Goal: Navigation & Orientation: Find specific page/section

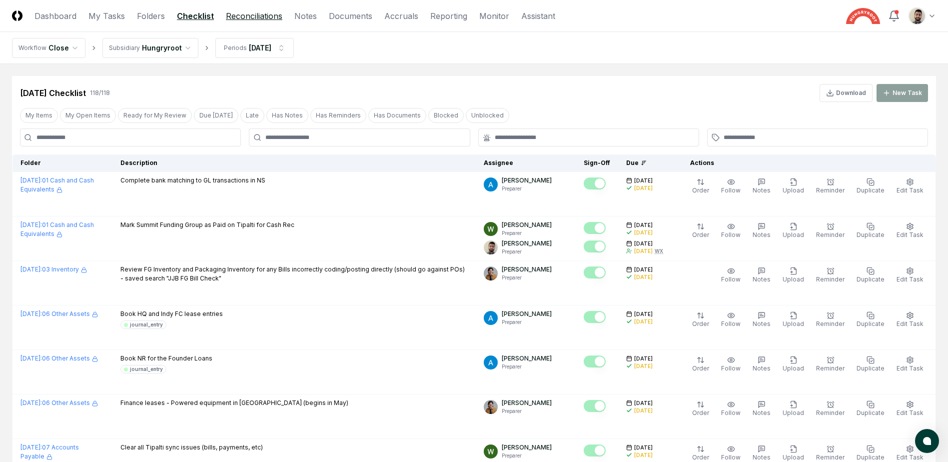
click at [248, 14] on link "Reconciliations" at bounding box center [254, 16] width 56 height 12
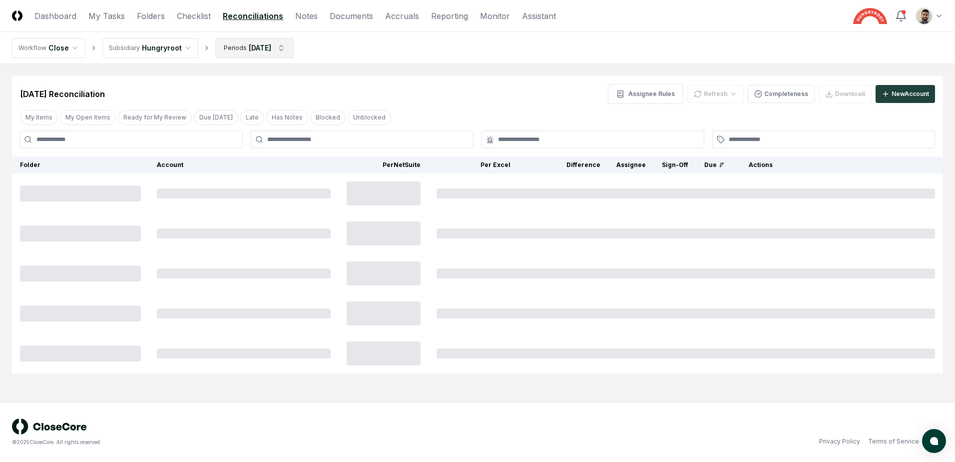
click at [243, 51] on html "CloseCore Dashboard My Tasks Folders Checklist Reconciliations Notes Documents …" at bounding box center [477, 231] width 955 height 462
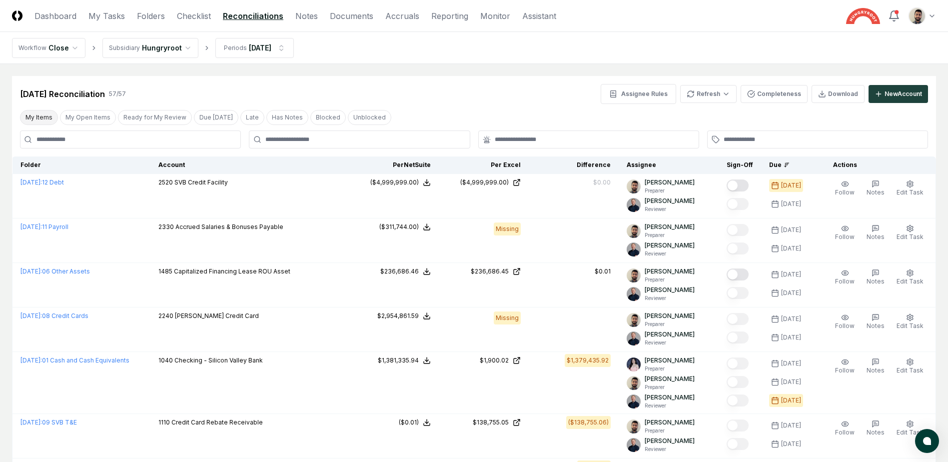
click at [38, 122] on button "My Items" at bounding box center [39, 117] width 38 height 15
click at [444, 102] on div "[DATE] Reconciliation 38 / 57 Assignee Rules Refresh Completeness Download New …" at bounding box center [474, 94] width 908 height 20
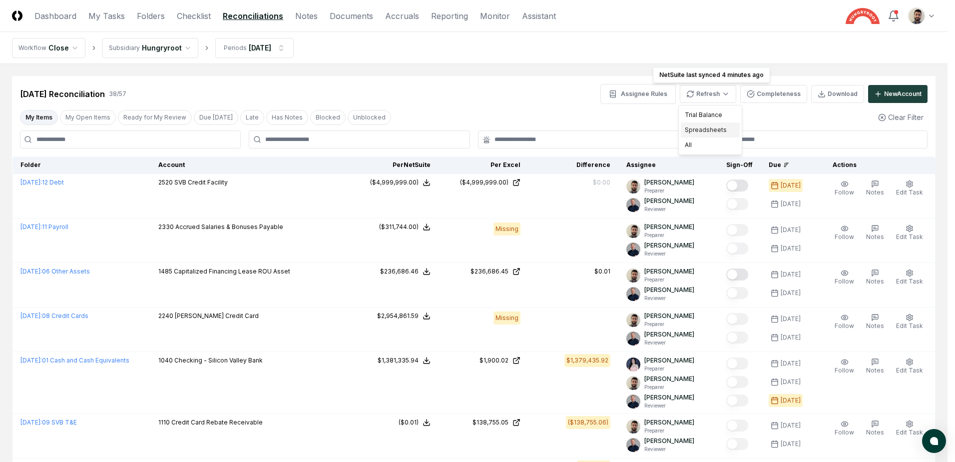
click at [707, 128] on div "Spreadsheets" at bounding box center [710, 129] width 59 height 15
